Goal: Information Seeking & Learning: Check status

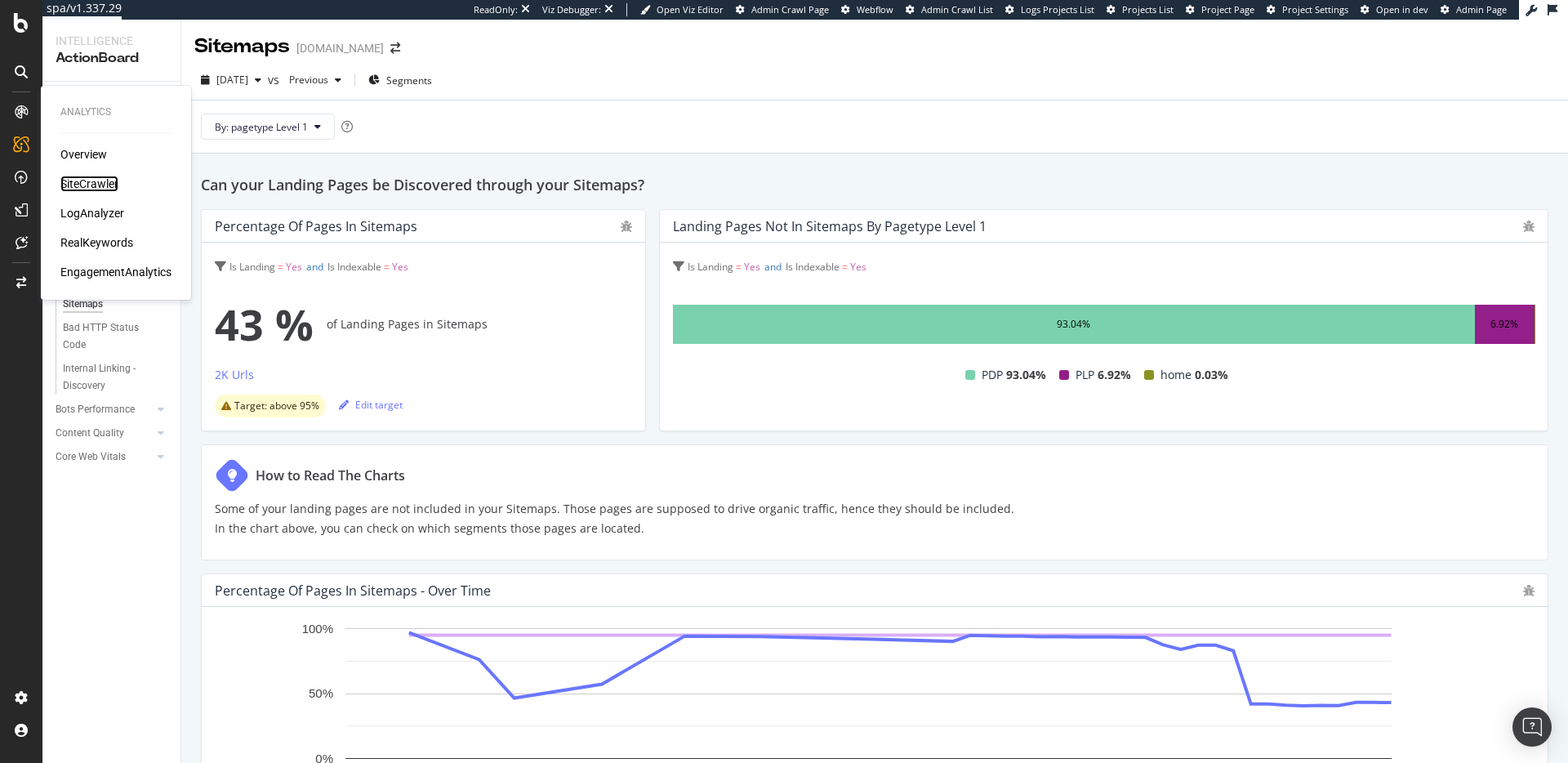
click at [98, 182] on div "SiteCrawler" at bounding box center [90, 184] width 58 height 16
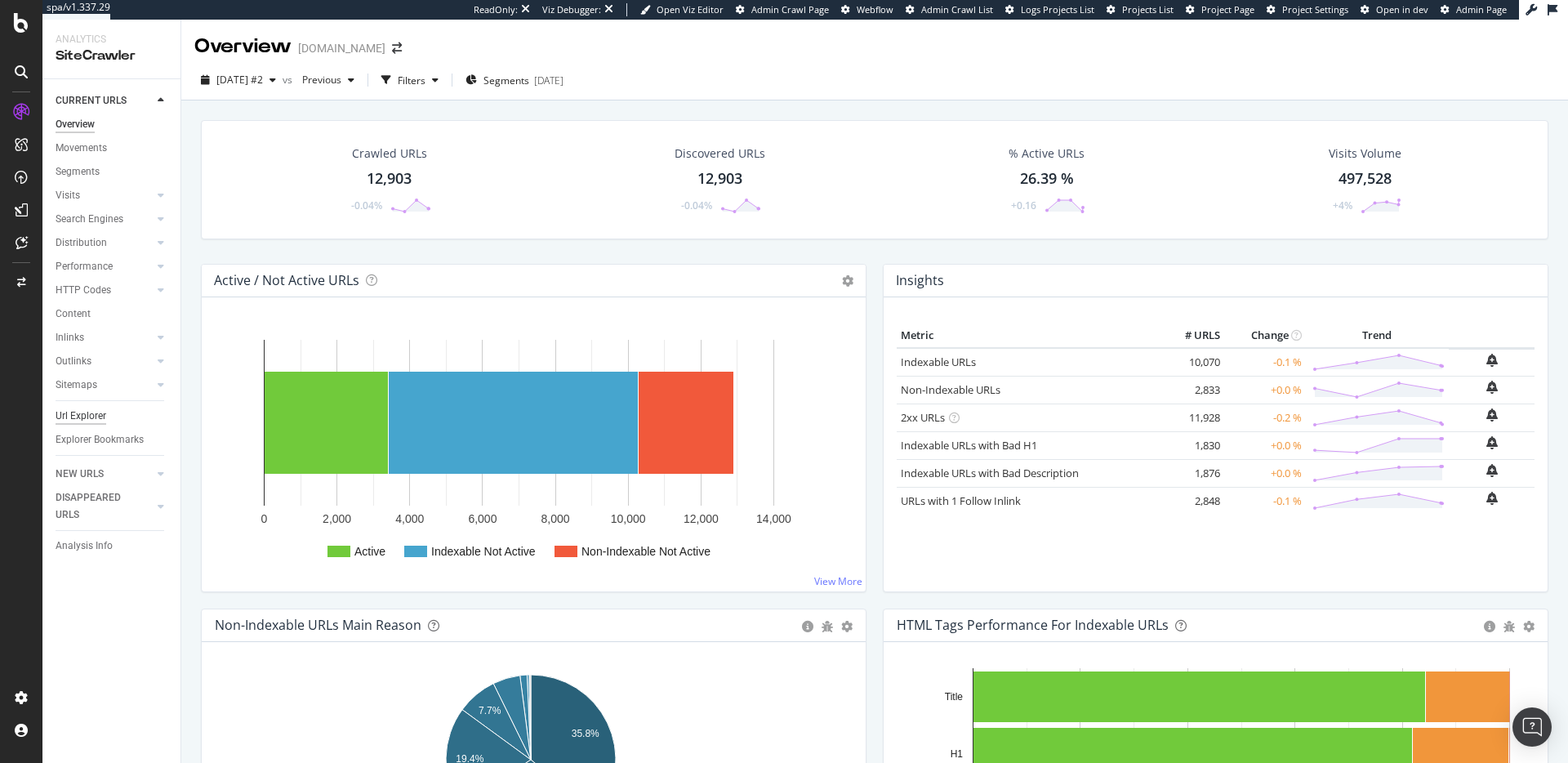
click at [99, 417] on div "Url Explorer" at bounding box center [80, 416] width 50 height 17
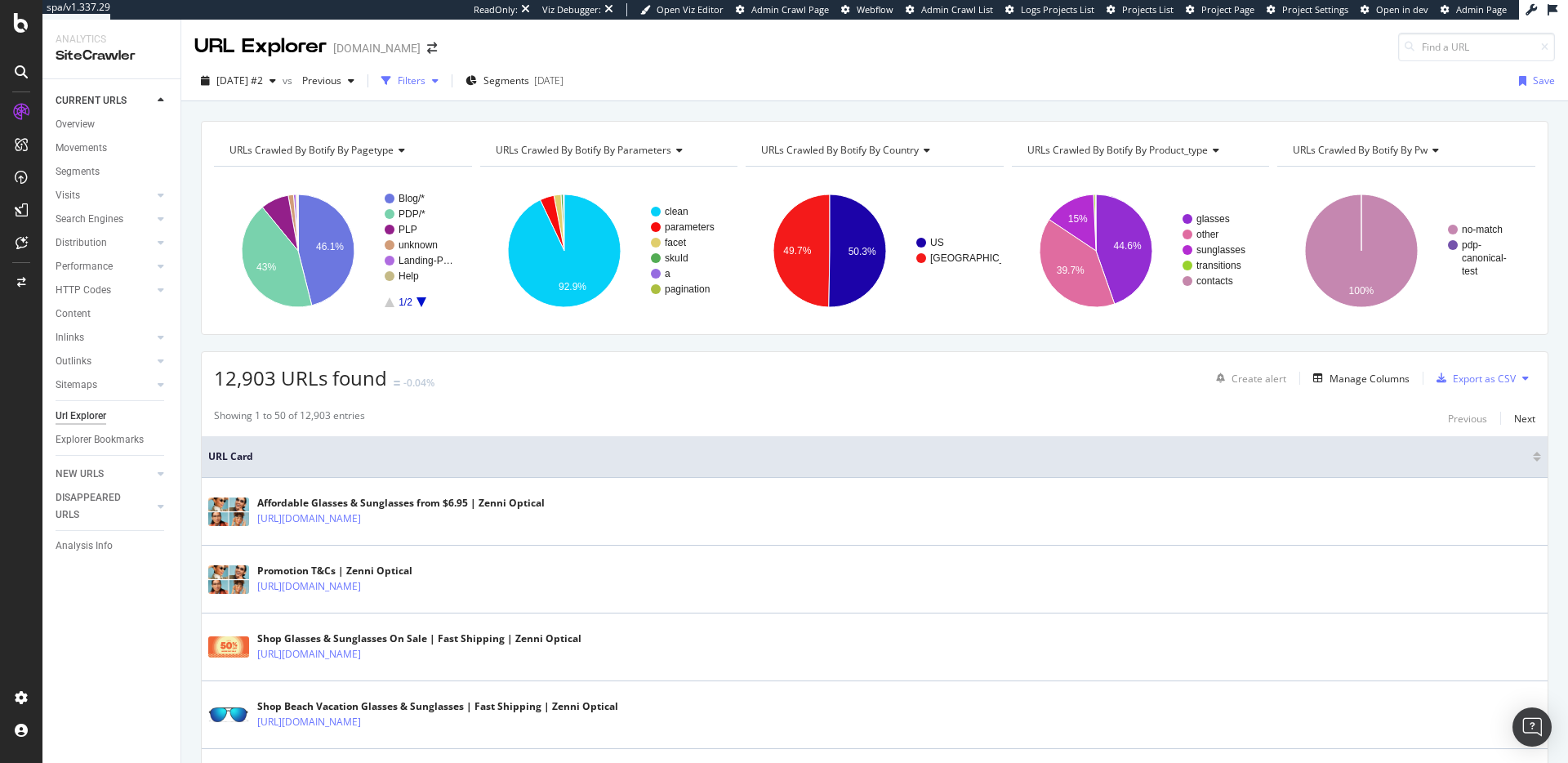
click at [425, 79] on div "Filters" at bounding box center [412, 80] width 28 height 14
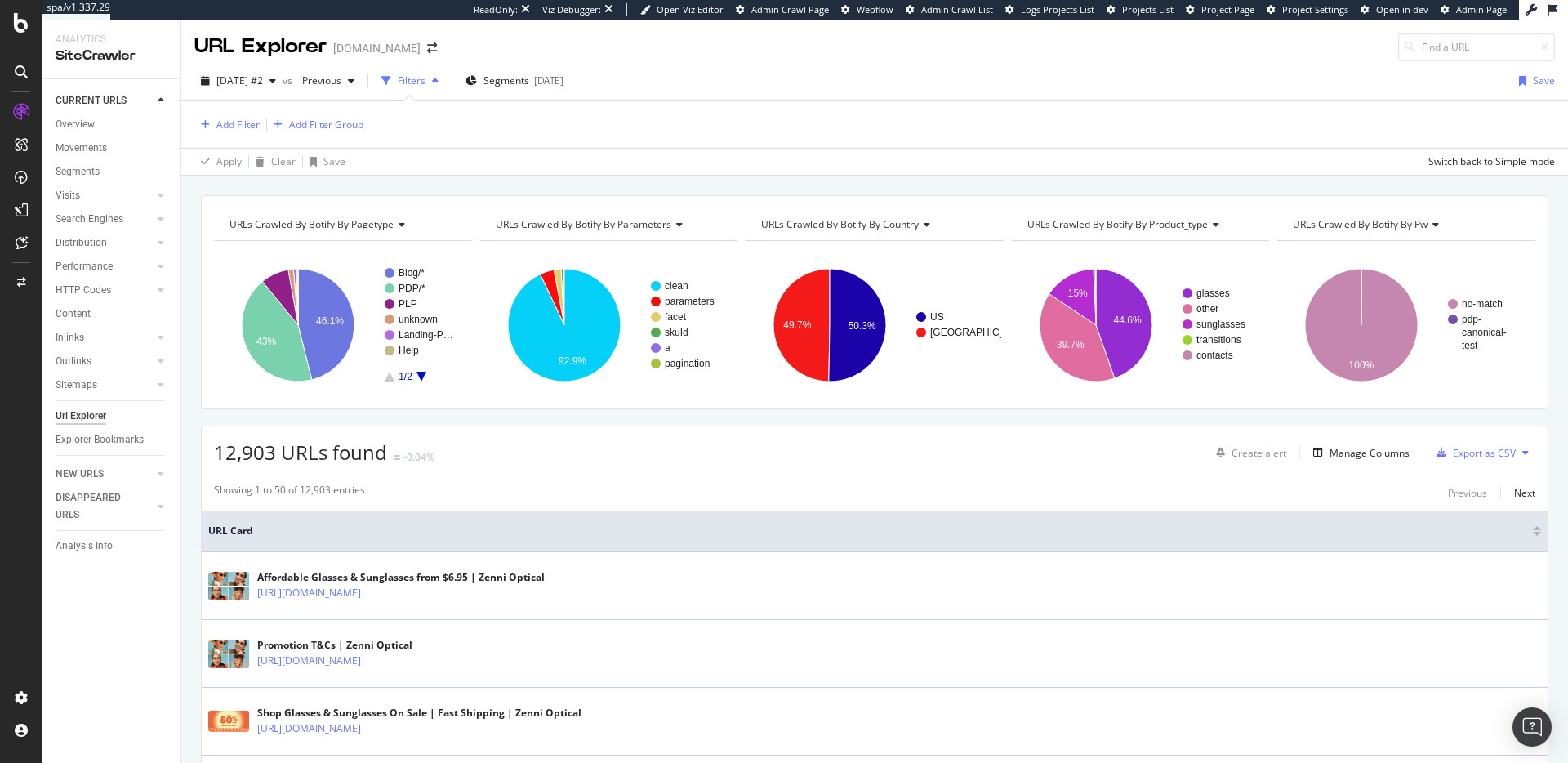
click at [425, 79] on div "Filters" at bounding box center [412, 80] width 28 height 14
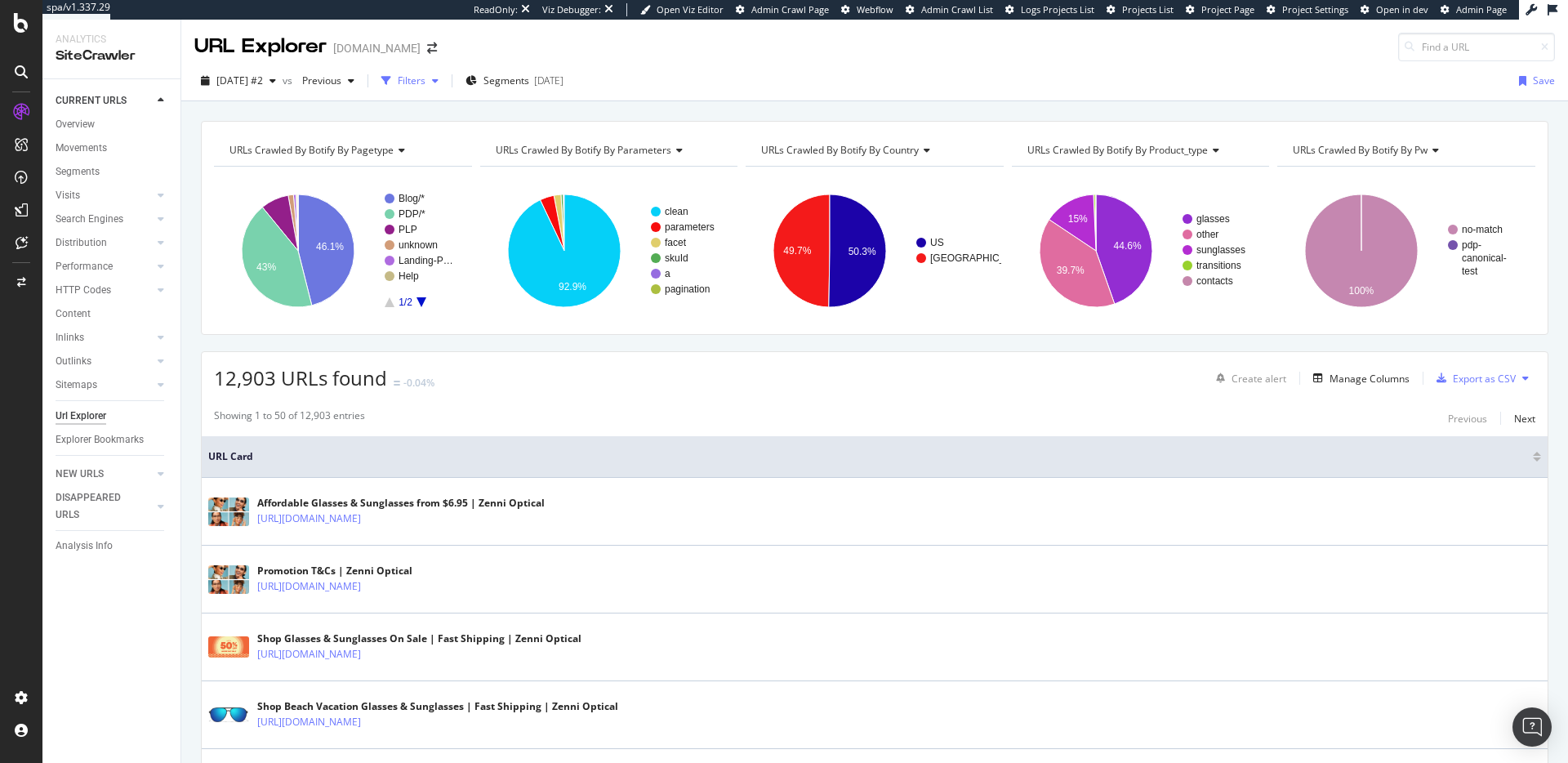
click at [425, 79] on div "Filters" at bounding box center [412, 80] width 28 height 14
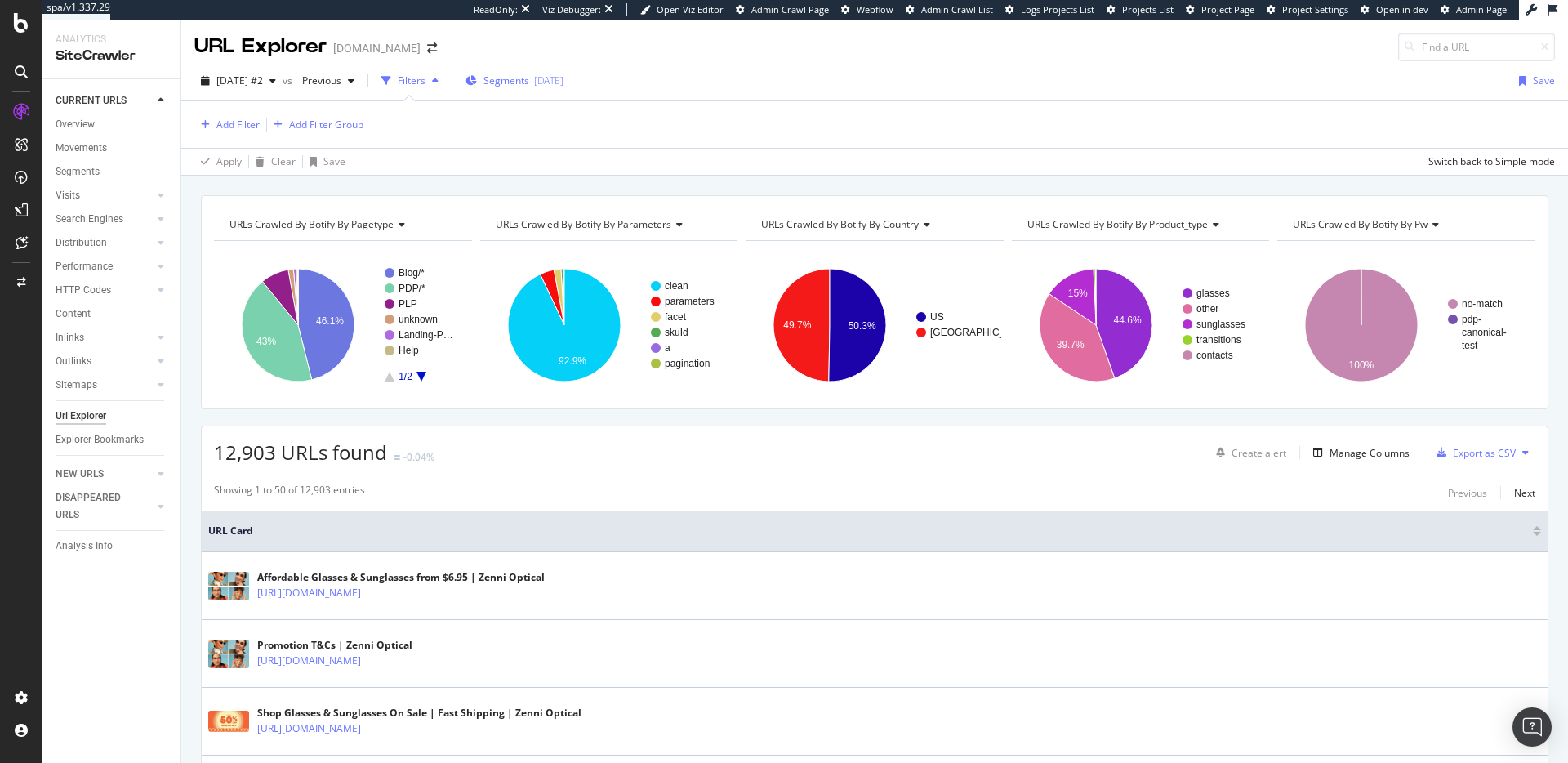
click at [529, 73] on span "Segments" at bounding box center [506, 80] width 46 height 14
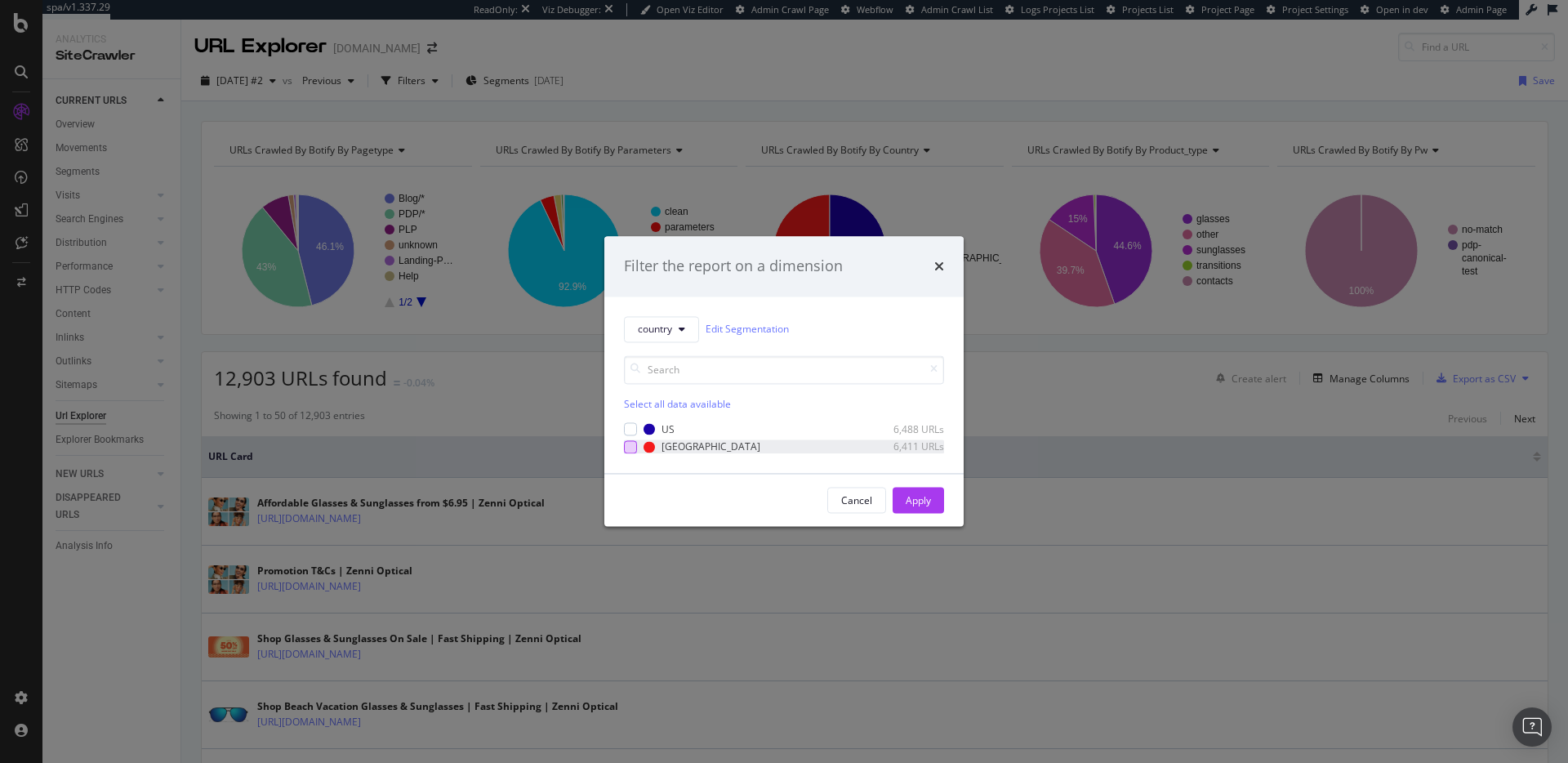
click at [629, 451] on div "modal" at bounding box center [630, 446] width 13 height 13
click at [911, 495] on div "Apply" at bounding box center [918, 501] width 26 height 14
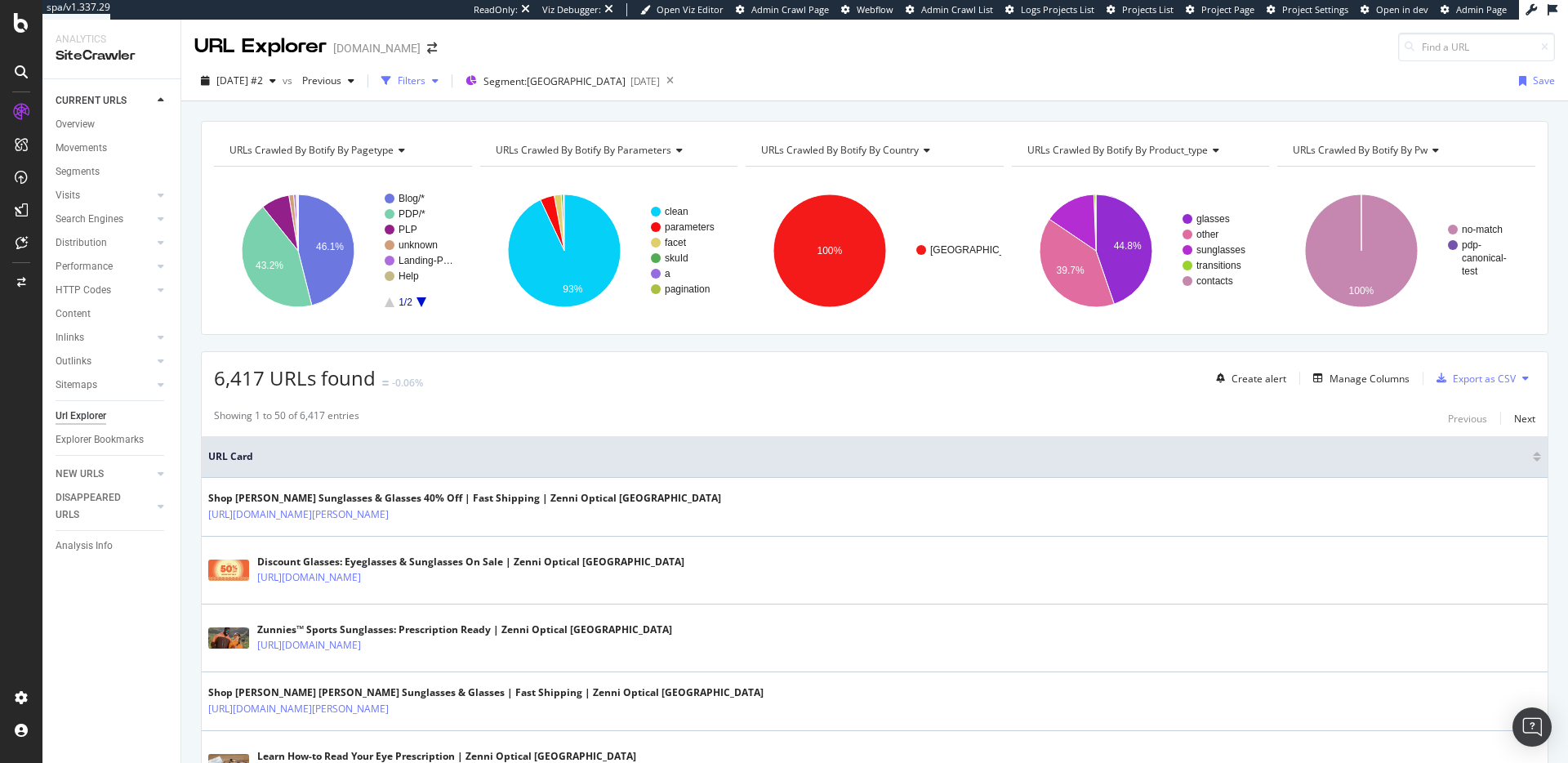
click at [398, 85] on div "button" at bounding box center [386, 80] width 23 height 23
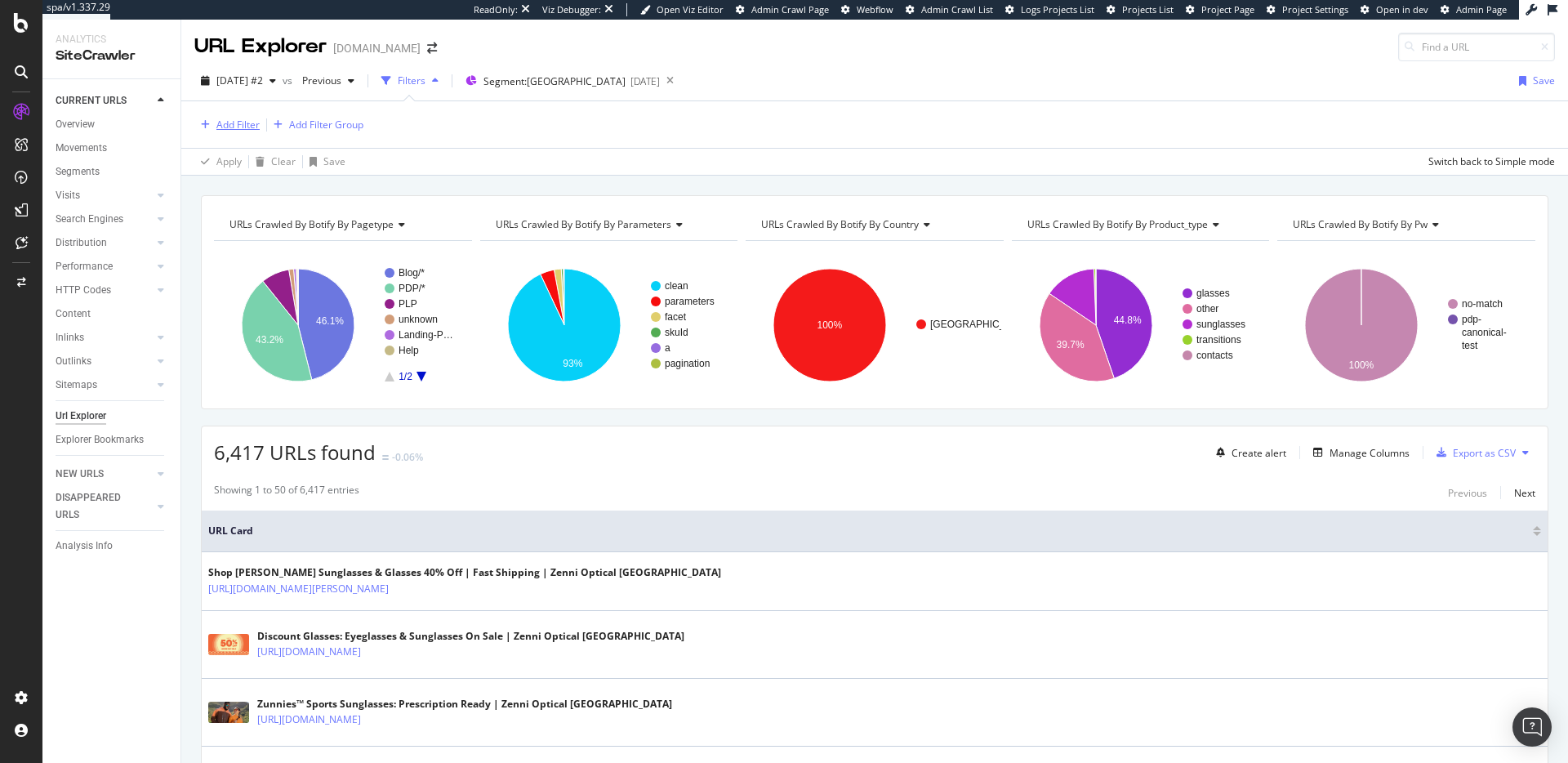
click at [237, 121] on div "Add Filter" at bounding box center [237, 125] width 44 height 14
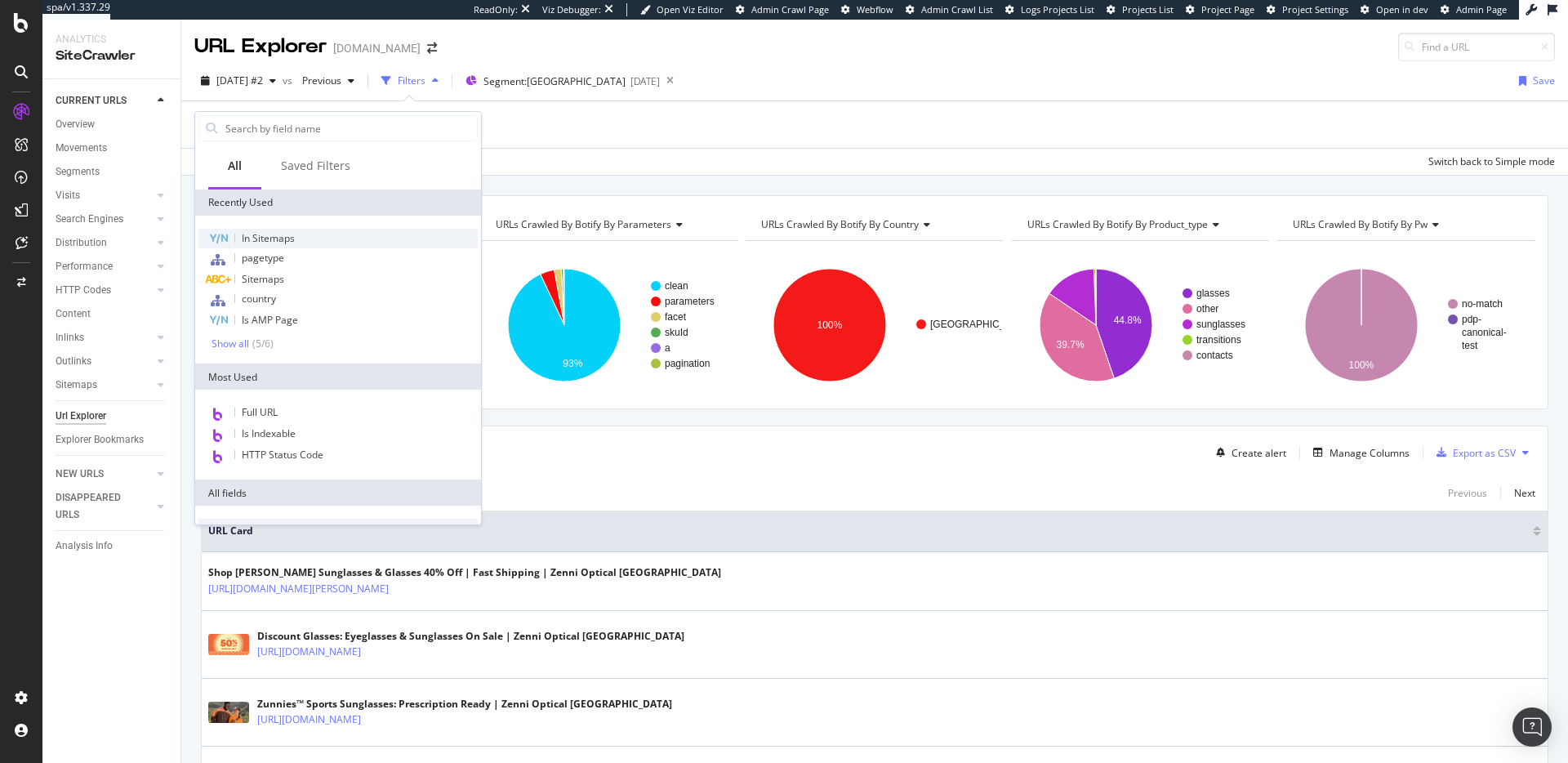
click at [348, 238] on div "In Sitemaps" at bounding box center [337, 238] width 279 height 20
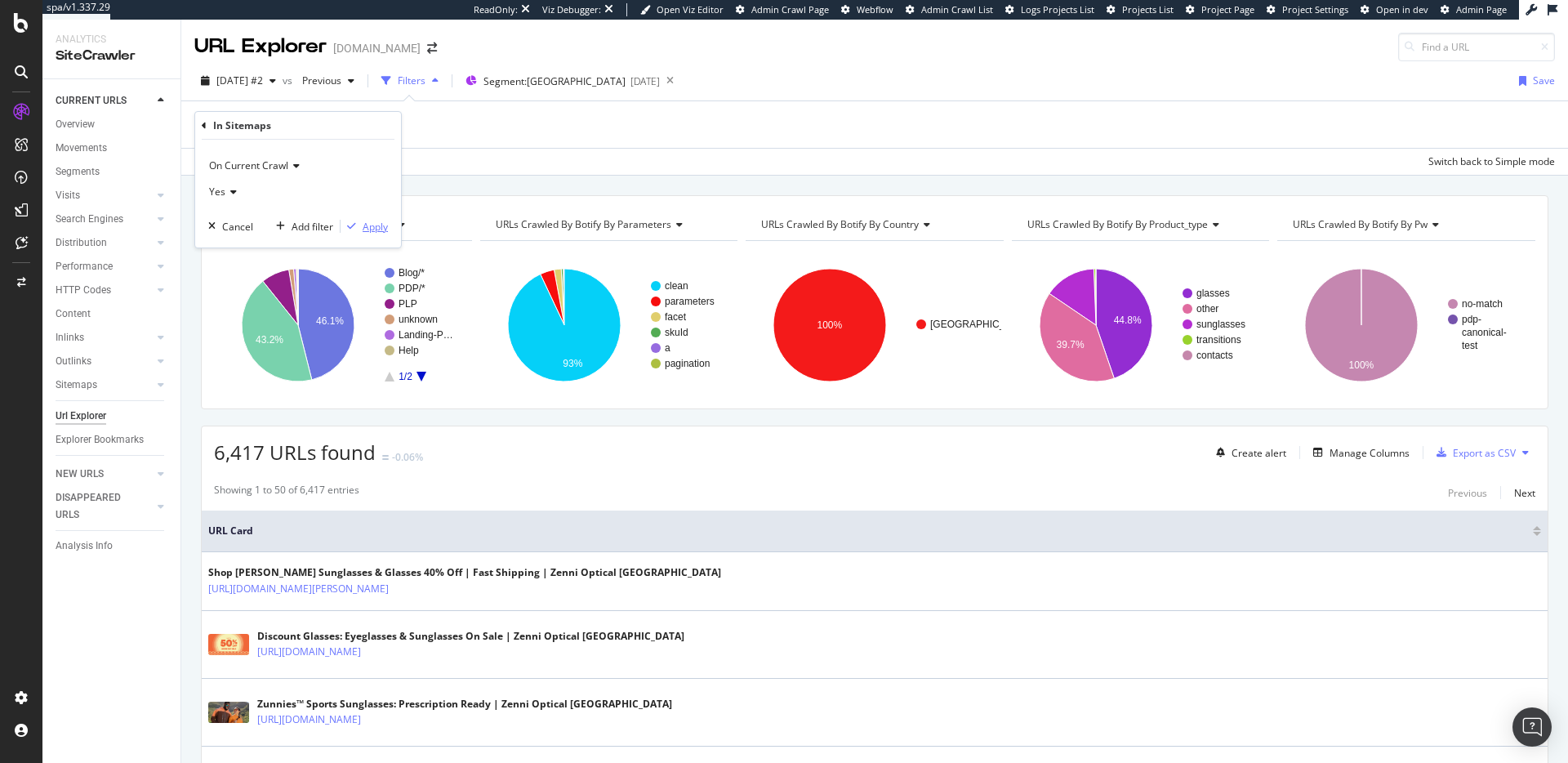
click at [384, 226] on div "Apply" at bounding box center [376, 226] width 26 height 14
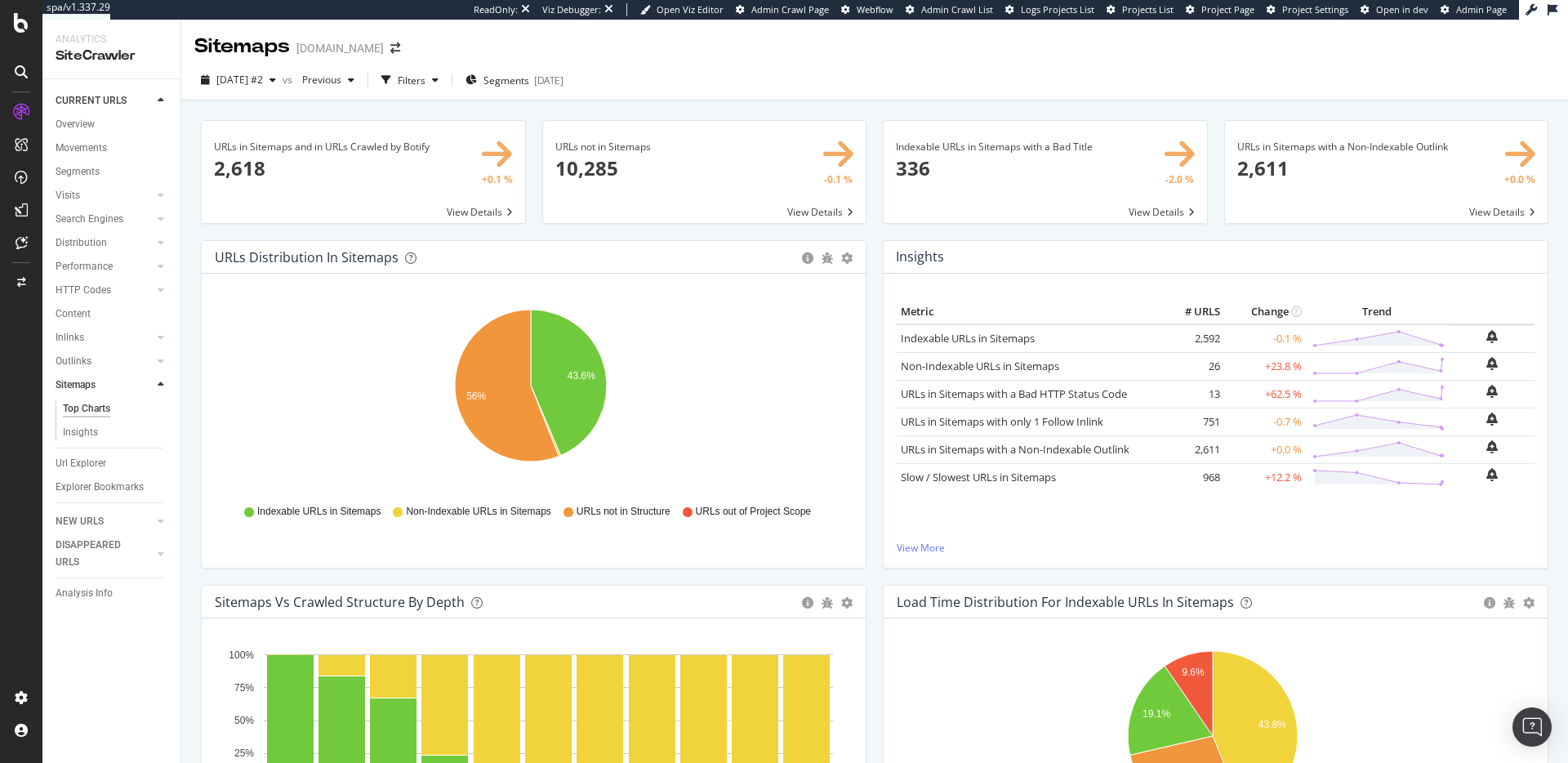
click at [403, 185] on span at bounding box center [363, 173] width 324 height 103
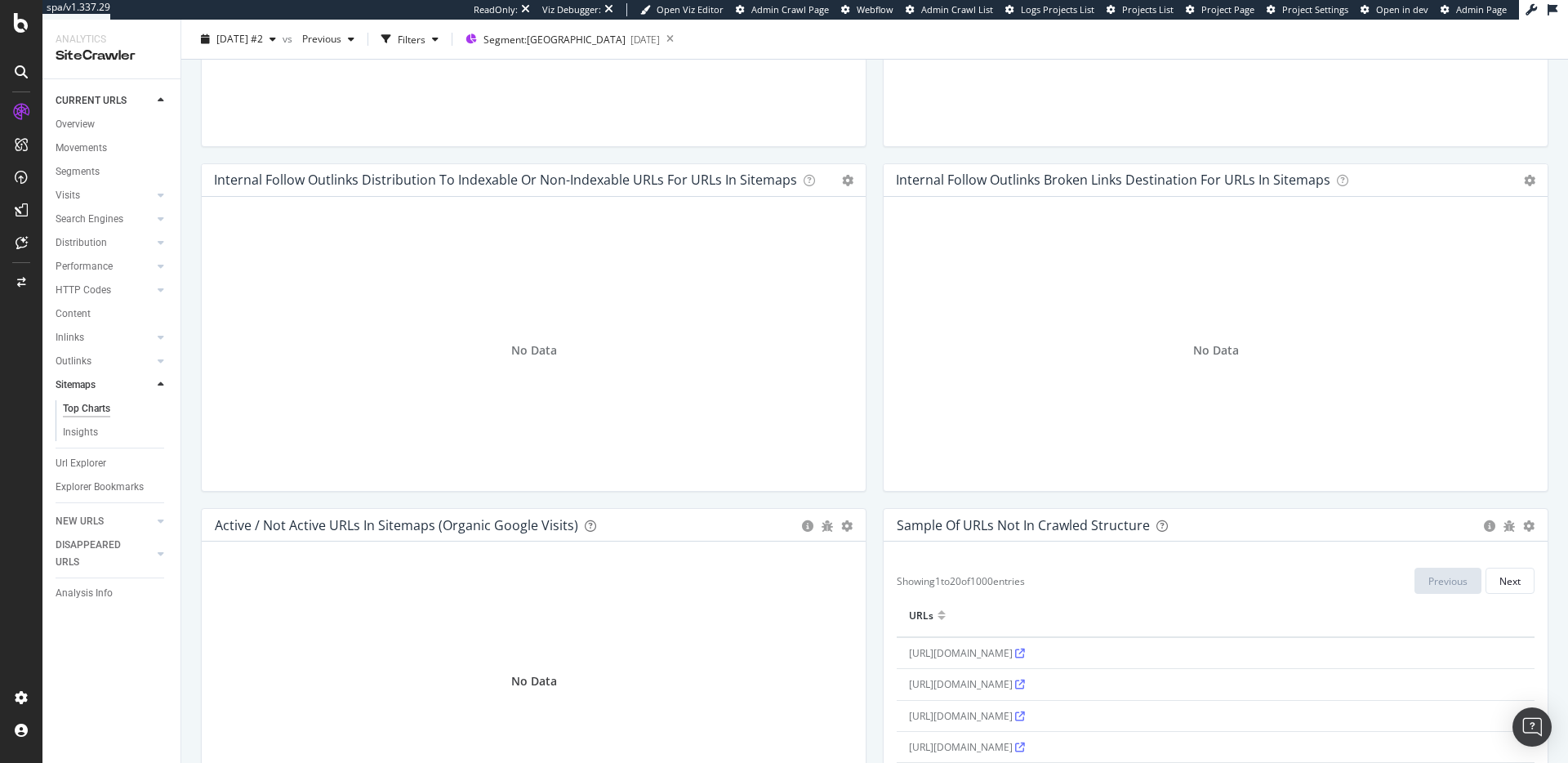
scroll to position [1259, 0]
